Goal: Navigation & Orientation: Find specific page/section

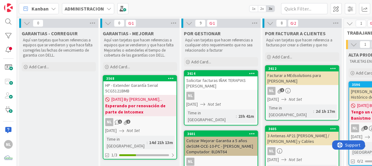
click at [146, 114] on b "Esperando por renovación de parte de Intcomex" at bounding box center [139, 109] width 69 height 12
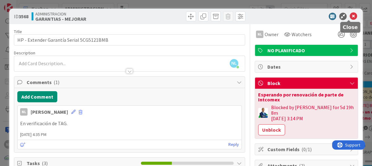
click at [349, 15] on icon at bounding box center [352, 16] width 7 height 7
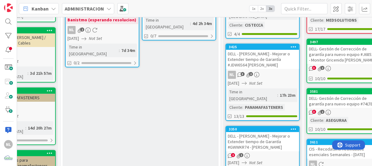
scroll to position [124, 283]
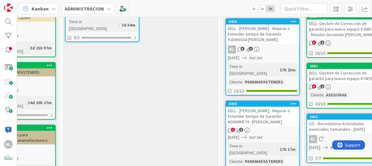
click at [276, 45] on div "NL 3 2" at bounding box center [262, 49] width 73 height 8
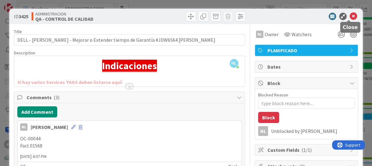
click at [349, 16] on icon at bounding box center [352, 16] width 7 height 7
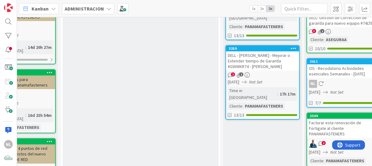
click at [284, 79] on div "[DATE] Not Set" at bounding box center [263, 82] width 71 height 6
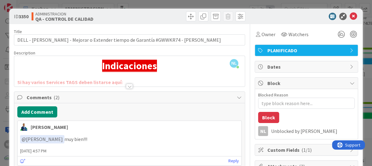
click at [34, 99] on span "Comments ( 2 )" at bounding box center [130, 97] width 207 height 7
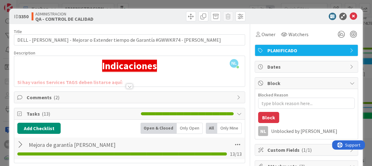
click at [21, 96] on icon at bounding box center [20, 97] width 6 height 5
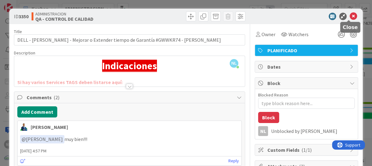
click at [349, 15] on icon at bounding box center [352, 16] width 7 height 7
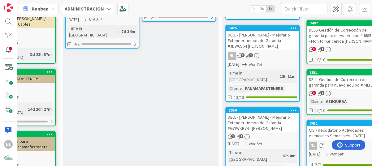
click at [274, 52] on div "NL 3 2" at bounding box center [262, 56] width 73 height 8
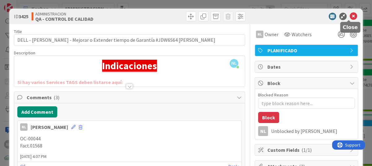
click at [349, 17] on icon at bounding box center [352, 16] width 7 height 7
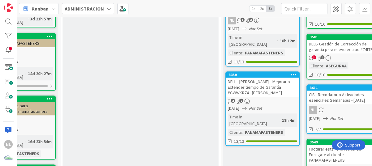
scroll to position [117, 283]
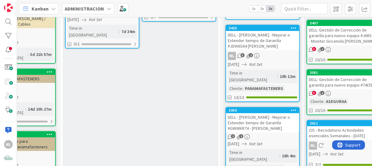
click at [350, 81] on div "DELL- Gestión de Corrección de garantía para nuevo equipo #74LTBB4" at bounding box center [343, 82] width 73 height 14
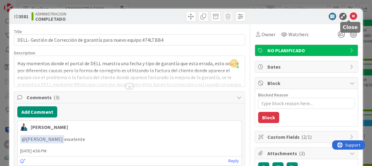
click at [351, 16] on icon at bounding box center [352, 16] width 7 height 7
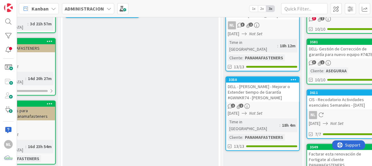
scroll to position [148, 283]
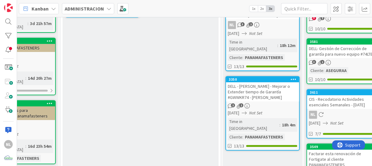
click at [333, 105] on div "CIS - Recodatorio Actividades esenciales Semanales - [DATE]" at bounding box center [343, 102] width 73 height 14
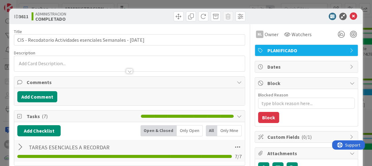
scroll to position [27, 0]
click at [349, 16] on icon at bounding box center [352, 16] width 7 height 7
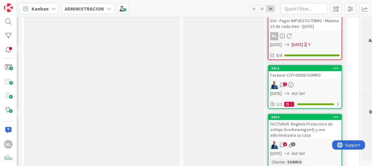
scroll to position [371, 322]
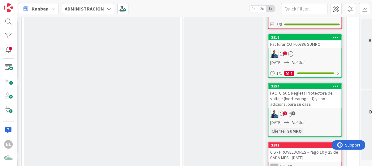
click at [320, 59] on div "[DATE] Not Set" at bounding box center [305, 62] width 71 height 6
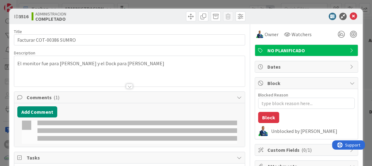
type textarea "x"
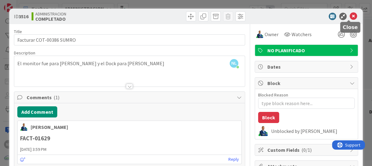
click at [351, 15] on icon at bounding box center [352, 16] width 7 height 7
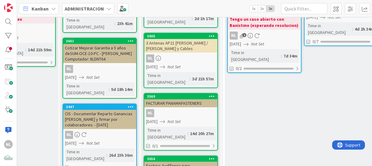
scroll to position [93, 107]
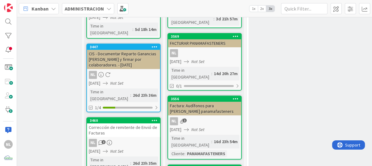
scroll to position [185, 97]
